Goal: Task Accomplishment & Management: Manage account settings

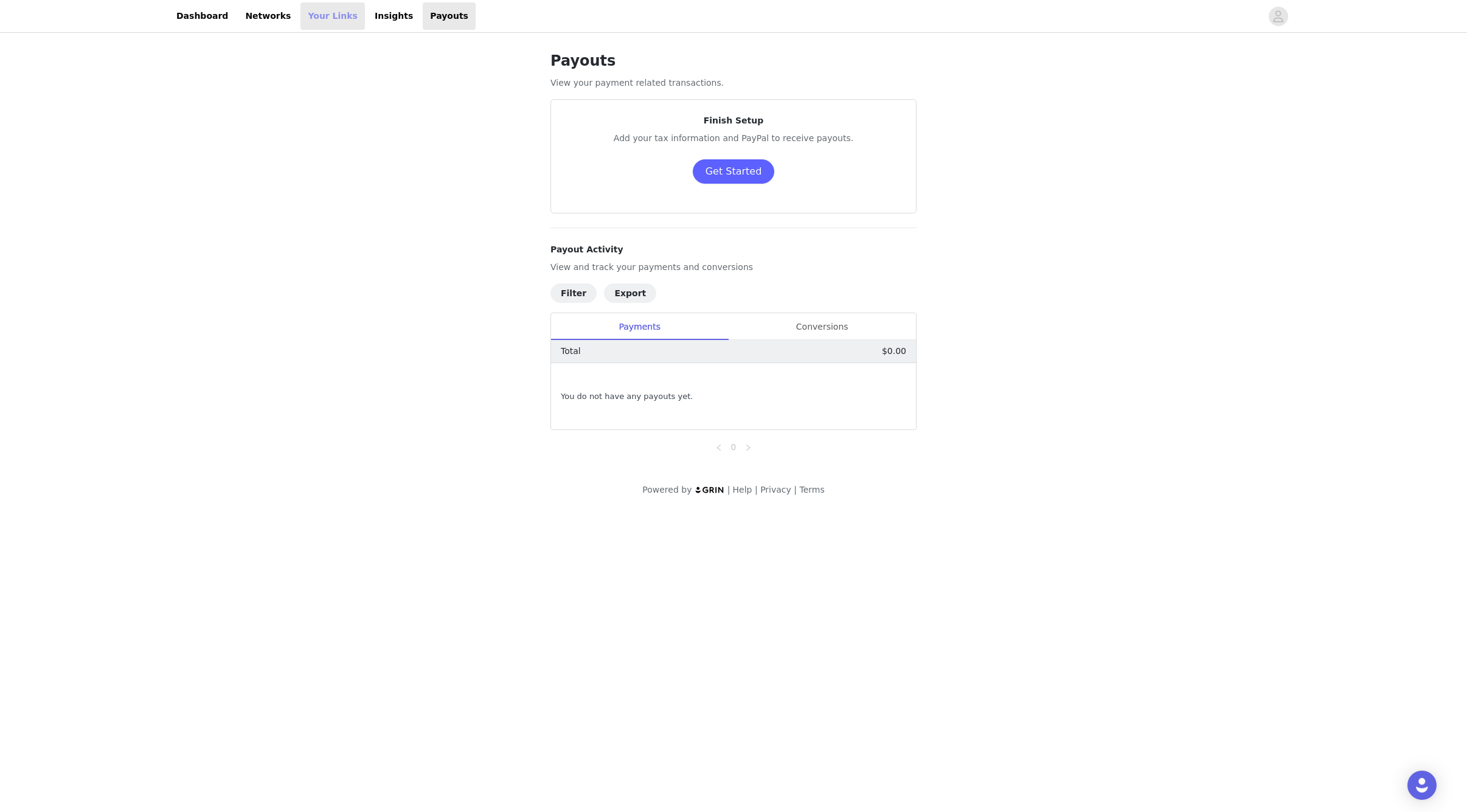
click at [301, 13] on link "Your Links" at bounding box center [333, 15] width 65 height 27
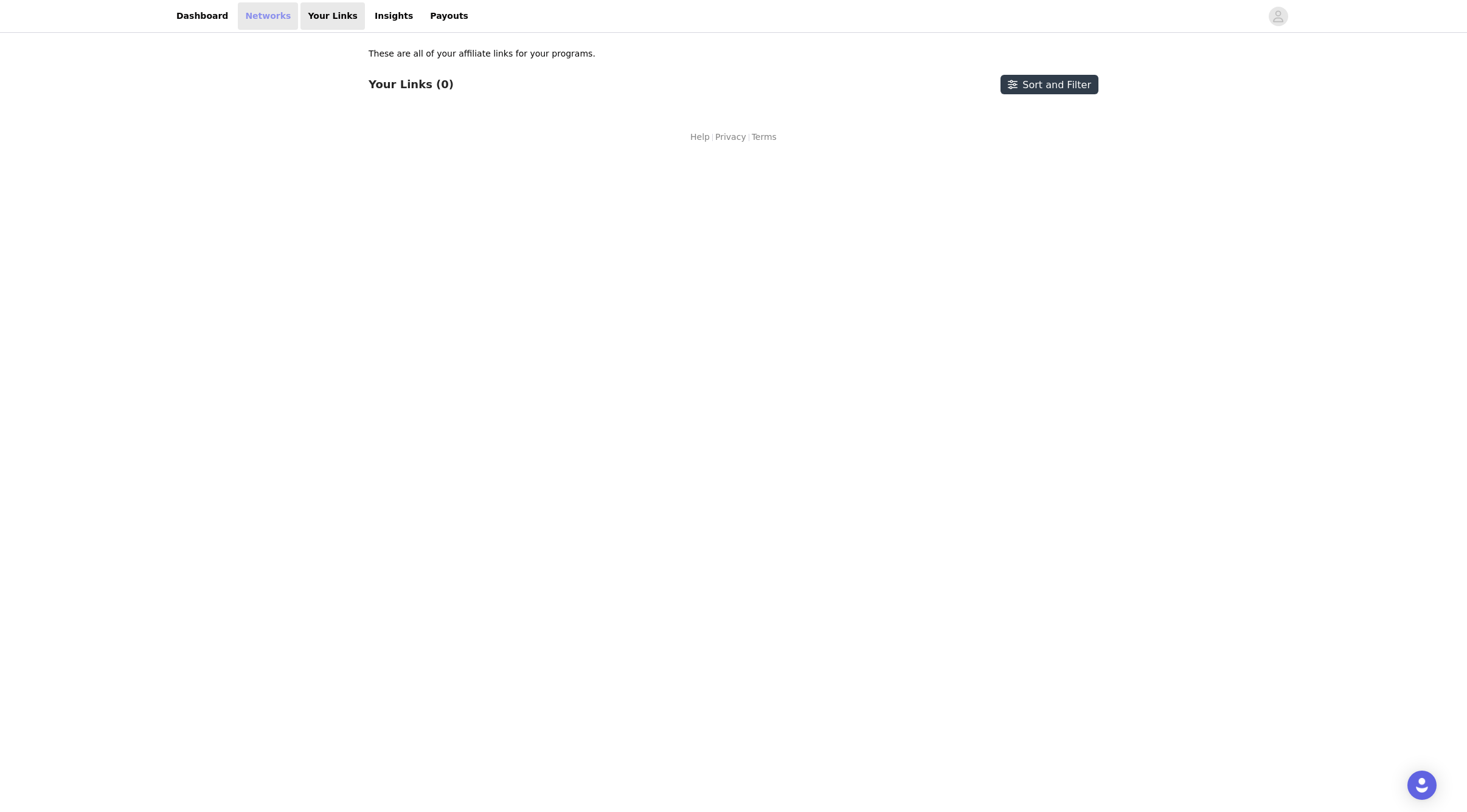
click at [249, 15] on link "Networks" at bounding box center [268, 15] width 61 height 27
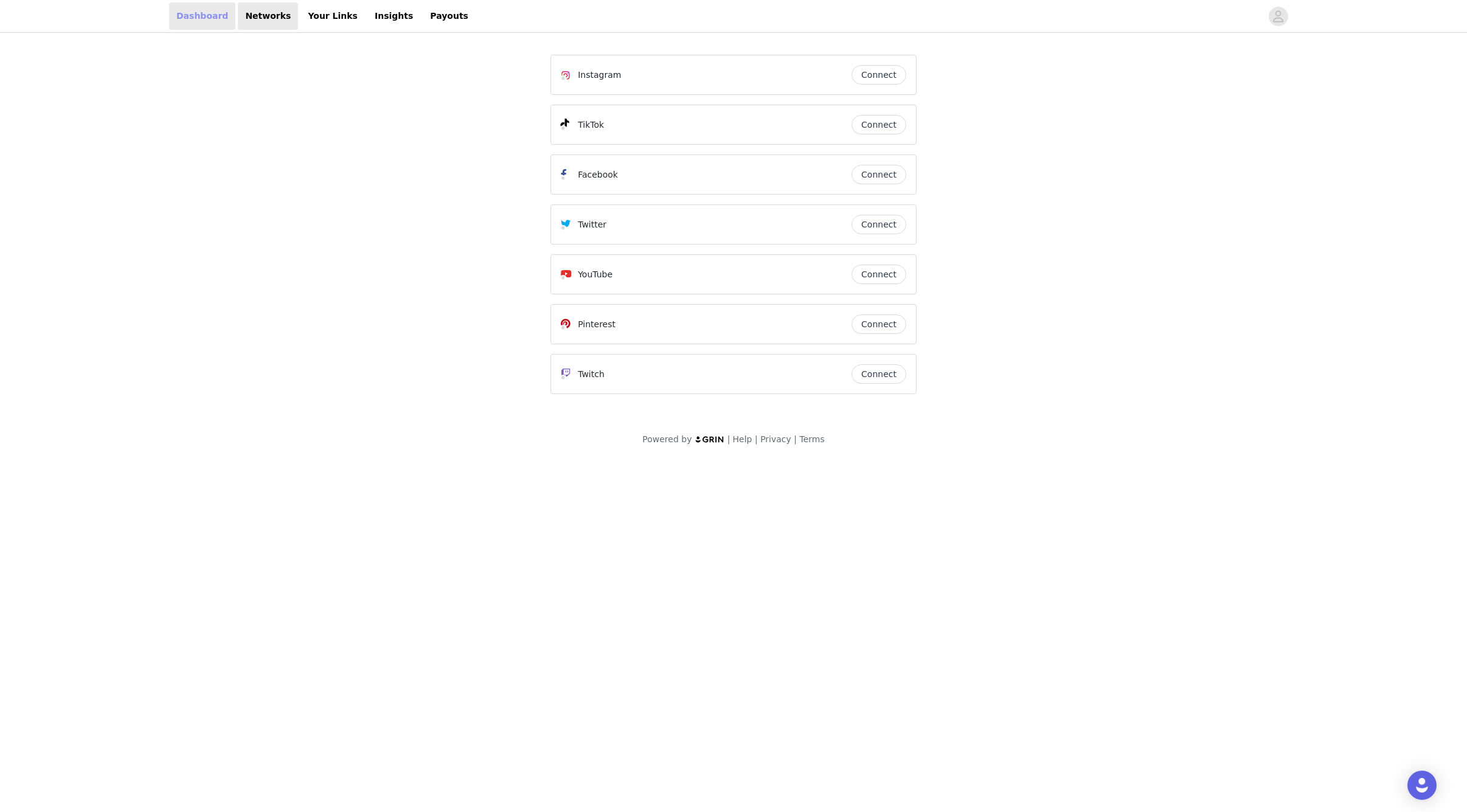
click at [200, 18] on link "Dashboard" at bounding box center [202, 15] width 66 height 27
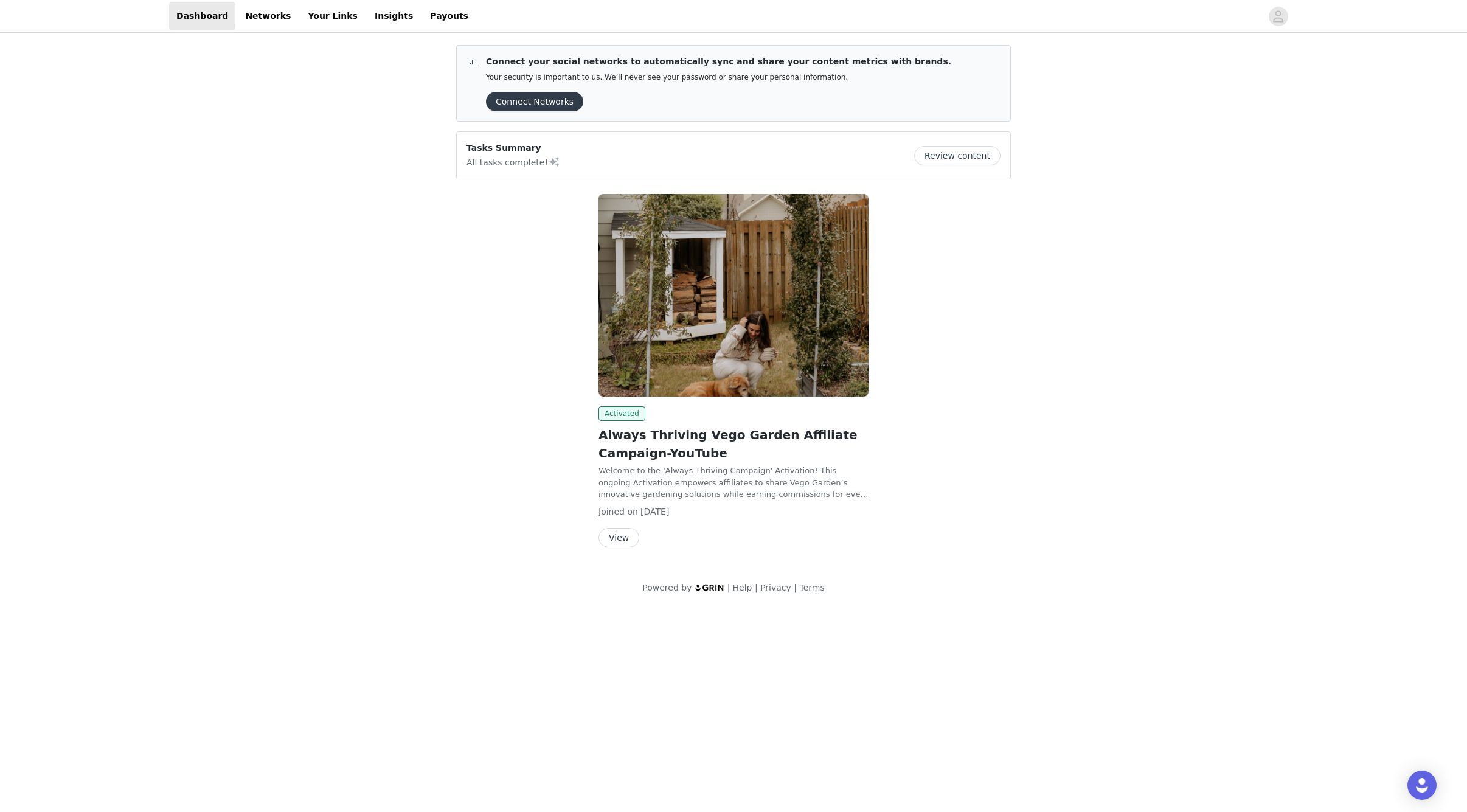
click at [618, 536] on button "View" at bounding box center [619, 538] width 41 height 20
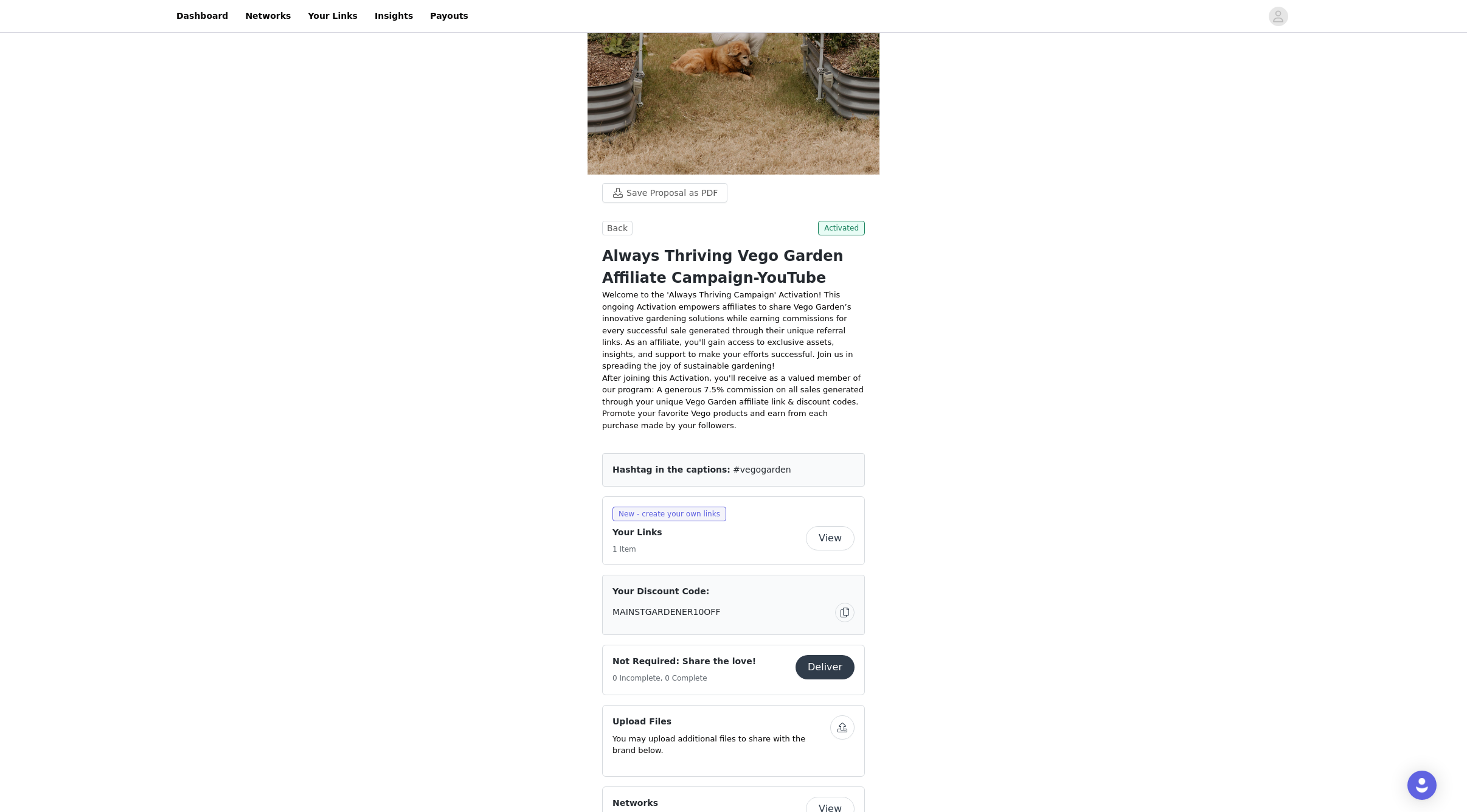
scroll to position [371, 0]
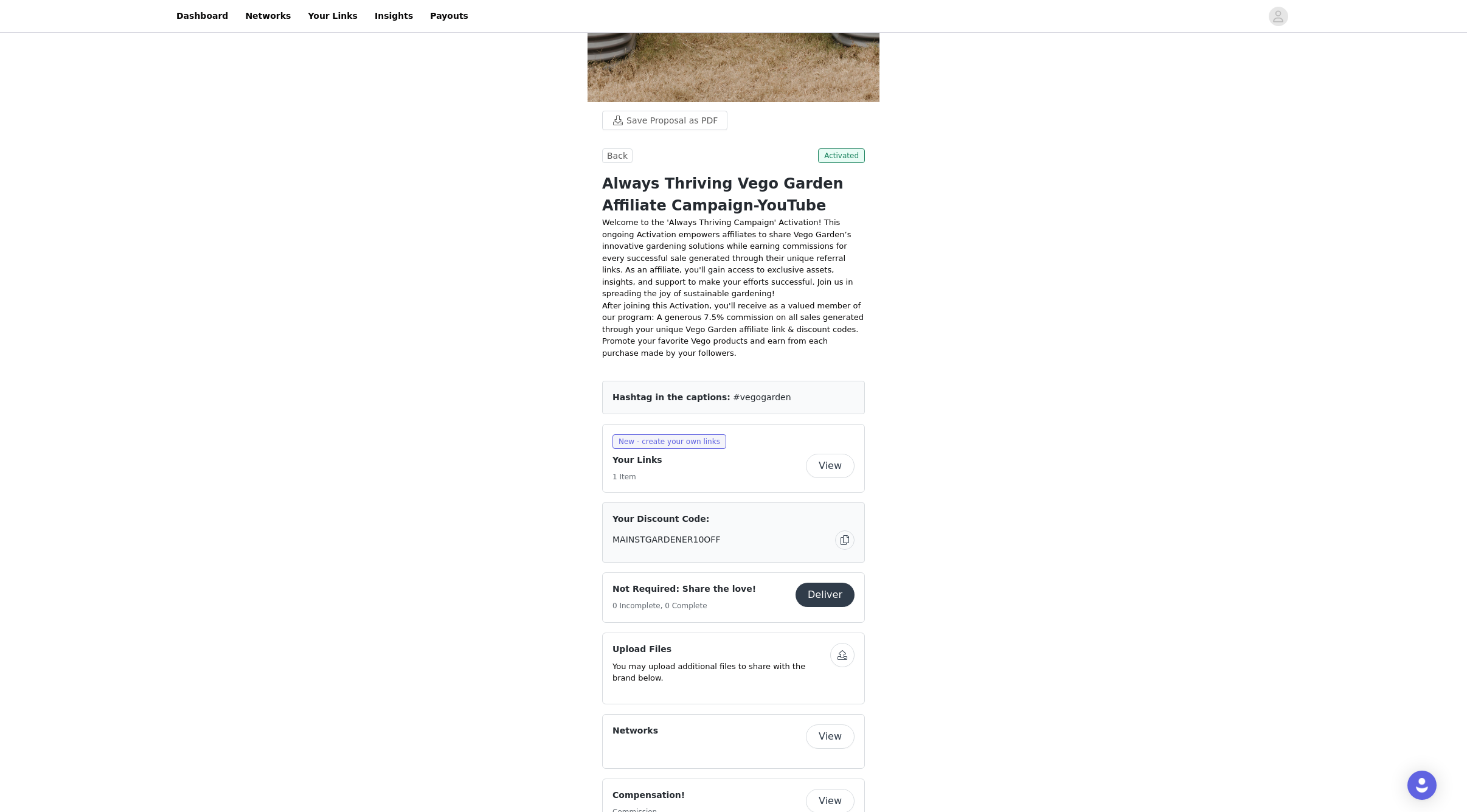
click at [833, 454] on button "View" at bounding box center [830, 466] width 49 height 25
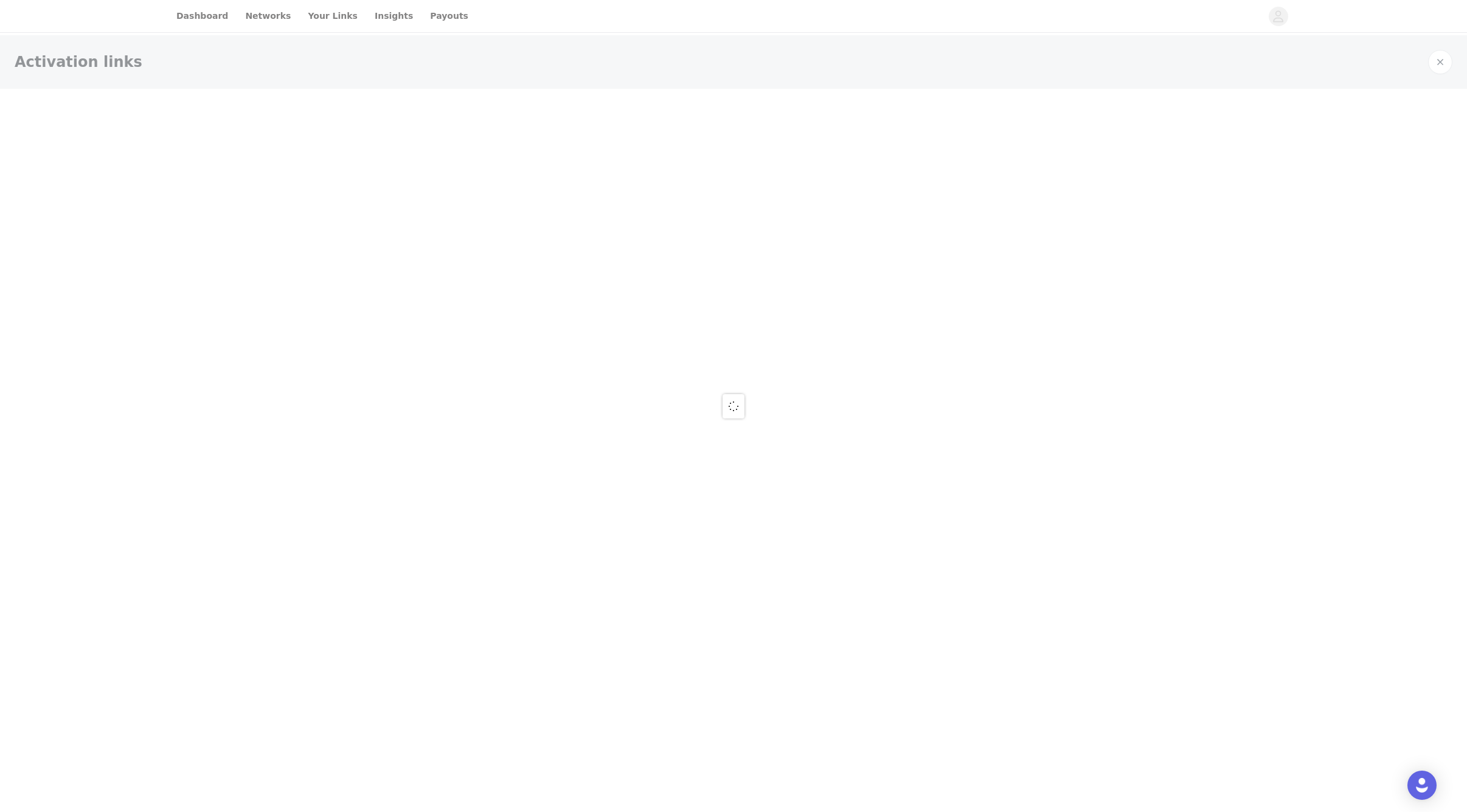
select select "12"
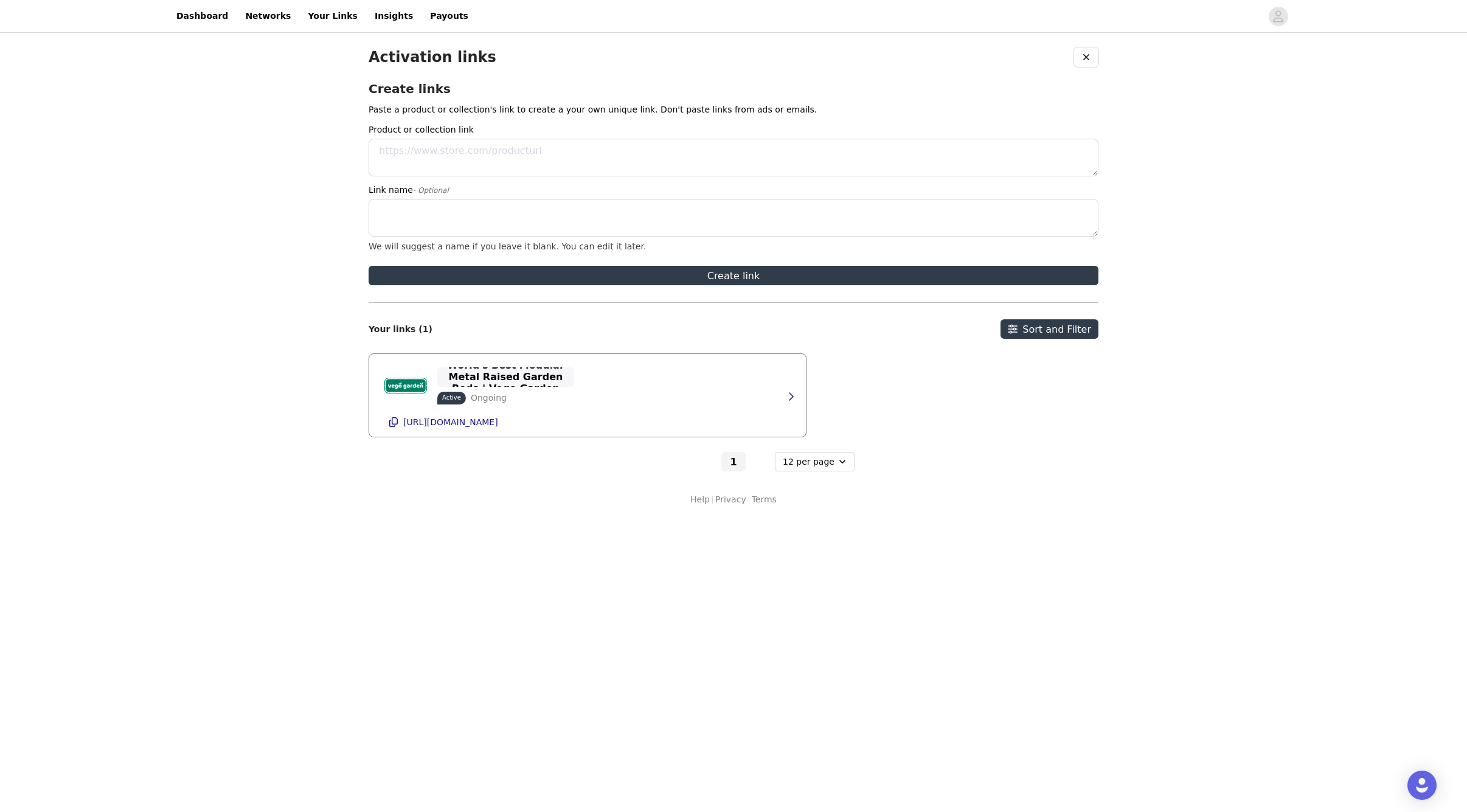
click at [486, 375] on p "World's Best Modular Metal Raised Garden Beds | Vego Garden" at bounding box center [506, 376] width 123 height 35
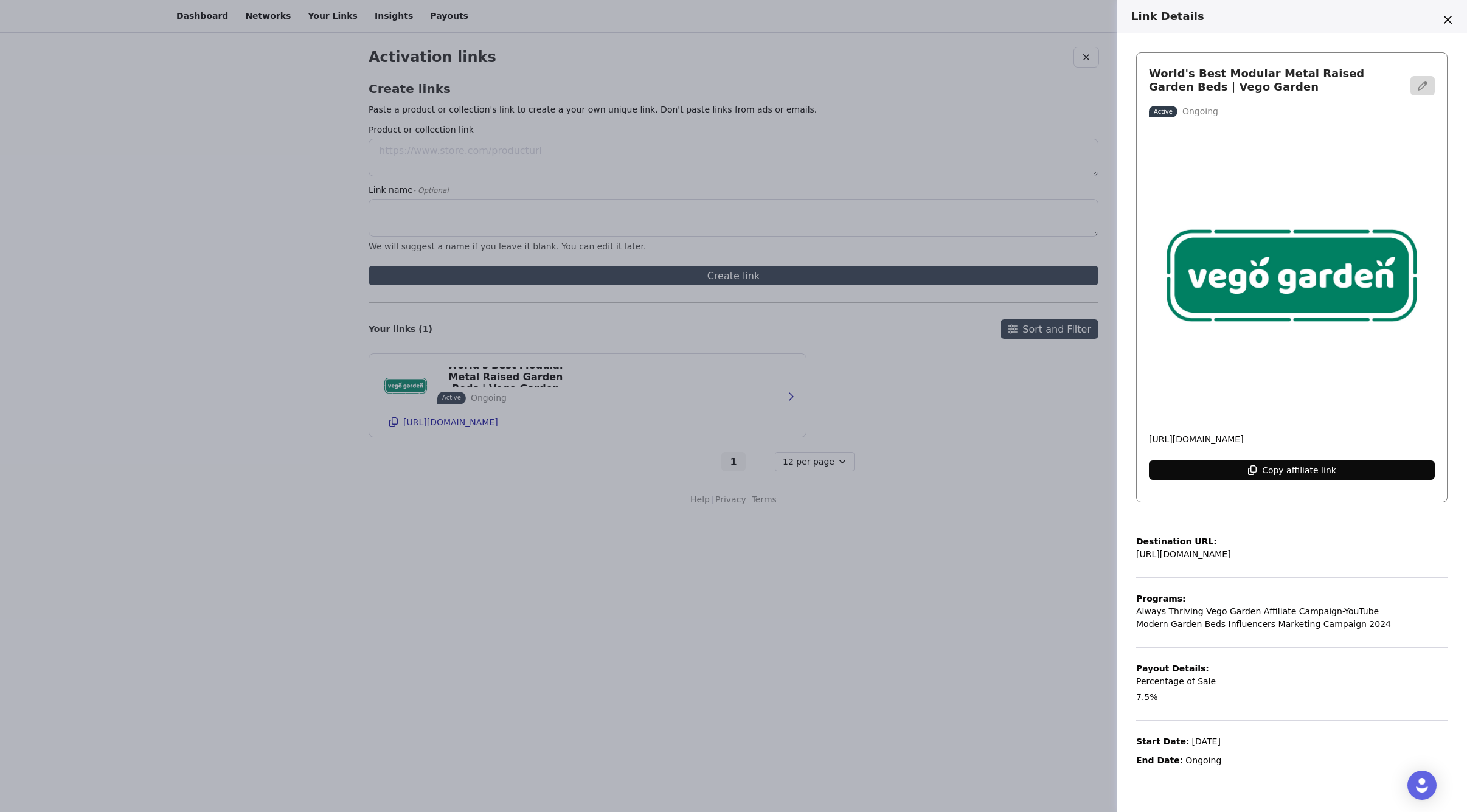
click at [1293, 468] on p "Copy affiliate link" at bounding box center [1299, 470] width 74 height 10
click at [1301, 469] on p "Copy affiliate link" at bounding box center [1299, 470] width 74 height 10
